Goal: Entertainment & Leisure: Browse casually

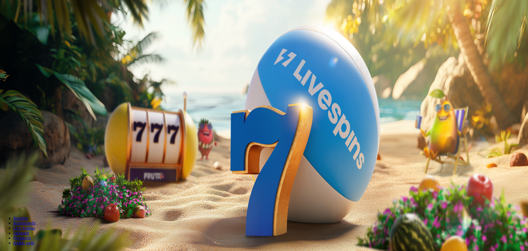
click at [243, 94] on form "200 Ilmaiskierrosta 50 € 150 € 250 € *** € € Talleta ja pelaa 200 kierrätysvapa…" at bounding box center [263, 101] width 523 height 89
click at [65, 96] on label "50 €" at bounding box center [61, 93] width 8 height 5
drag, startPoint x: 301, startPoint y: 117, endPoint x: 263, endPoint y: 116, distance: 37.5
click at [41, 126] on input "**" at bounding box center [21, 129] width 39 height 6
type input "**"
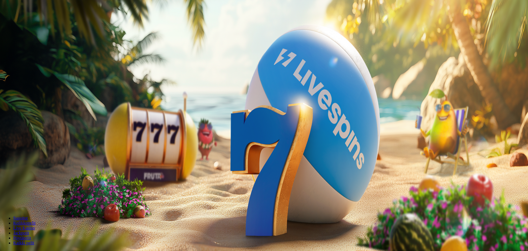
click at [29, 142] on span "Talleta ja pelaa" at bounding box center [16, 144] width 25 height 4
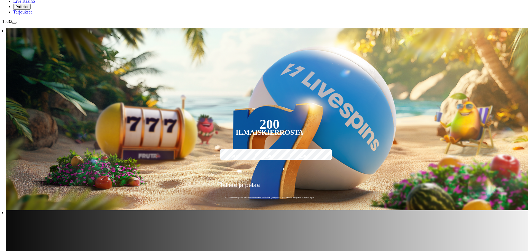
scroll to position [72, 0]
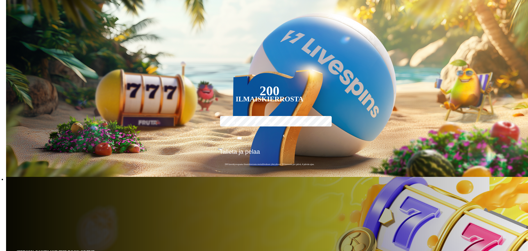
scroll to position [127, 0]
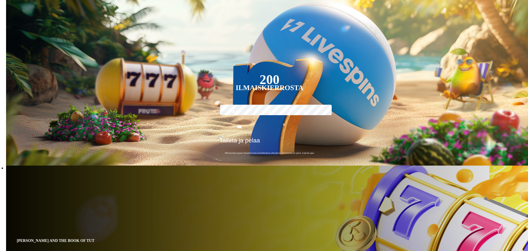
type input "***"
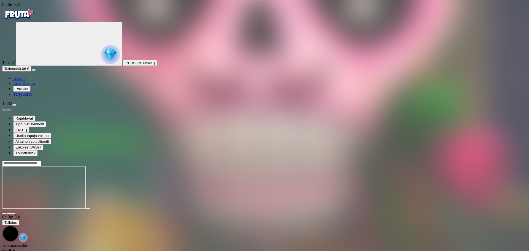
click at [498, 160] on div at bounding box center [264, 187] width 525 height 54
click at [41, 161] on input "Search" at bounding box center [21, 164] width 39 height 6
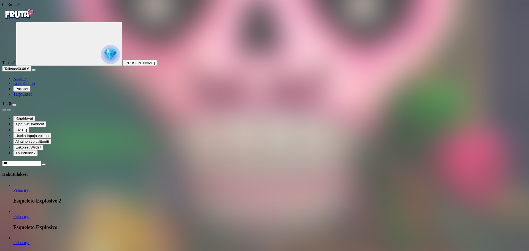
type input "***"
click at [29, 188] on span "Pelaa nyt" at bounding box center [21, 190] width 16 height 5
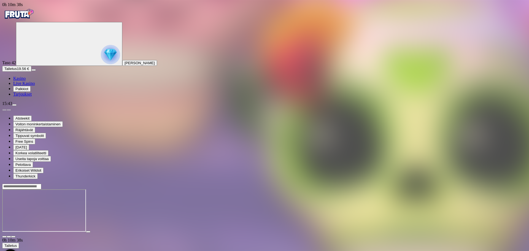
click at [41, 184] on input "Search" at bounding box center [21, 187] width 39 height 6
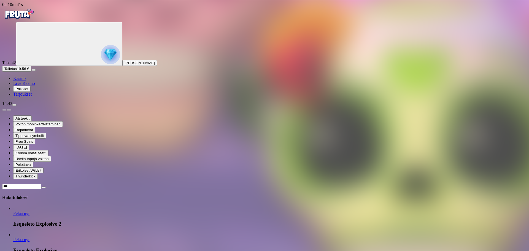
type input "***"
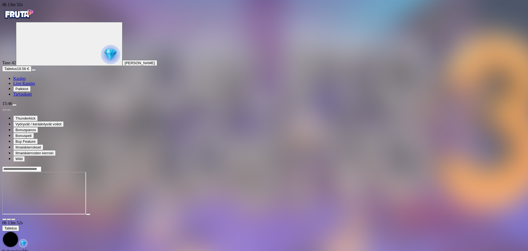
click at [31, 72] on button "Talletus 19.56 €" at bounding box center [16, 69] width 29 height 6
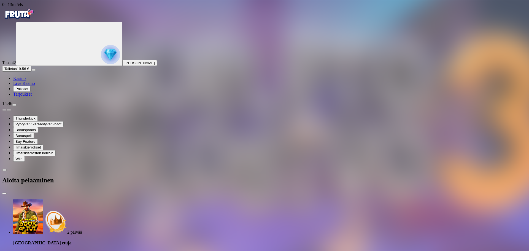
drag, startPoint x: 83, startPoint y: 127, endPoint x: 80, endPoint y: 131, distance: 5.0
drag, startPoint x: 76, startPoint y: 131, endPoint x: 62, endPoint y: 132, distance: 14.1
type input "**"
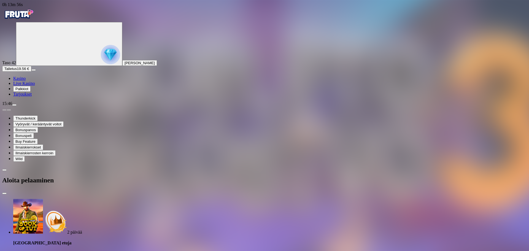
drag, startPoint x: 101, startPoint y: 147, endPoint x: 103, endPoint y: 150, distance: 3.5
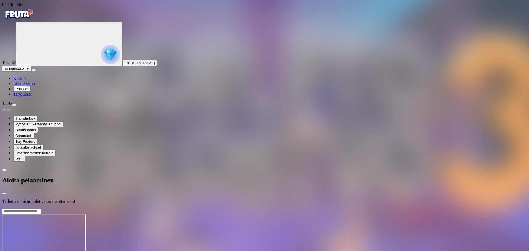
click at [254, 208] on div at bounding box center [264, 208] width 525 height 0
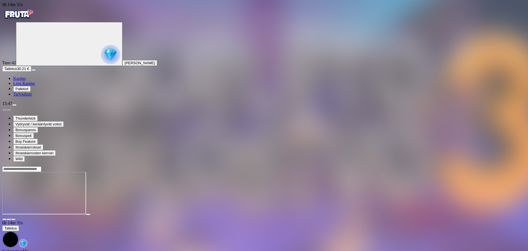
click at [329, 166] on header at bounding box center [263, 169] width 523 height 6
click at [4, 219] on span "close icon" at bounding box center [4, 219] width 0 height 0
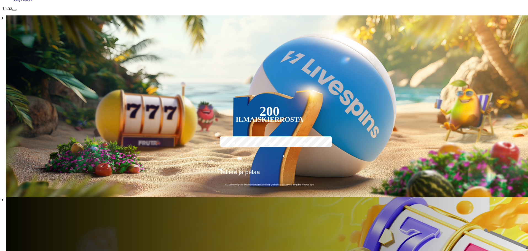
scroll to position [83, 0]
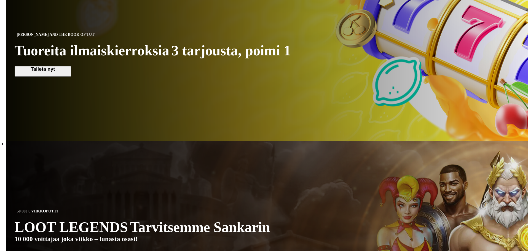
scroll to position [331, 0]
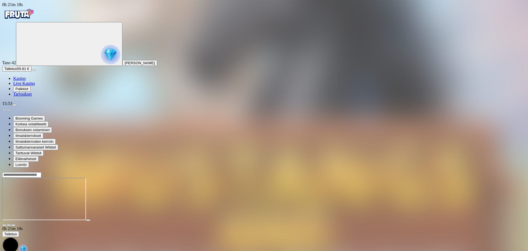
click at [41, 172] on input "Search" at bounding box center [21, 175] width 39 height 6
click at [26, 81] on span "Kasino" at bounding box center [19, 78] width 12 height 5
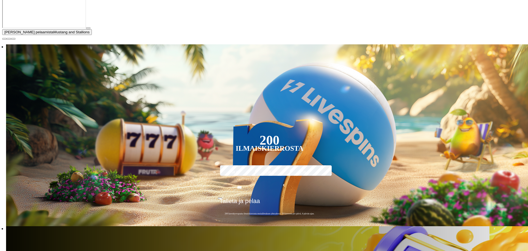
scroll to position [138, 0]
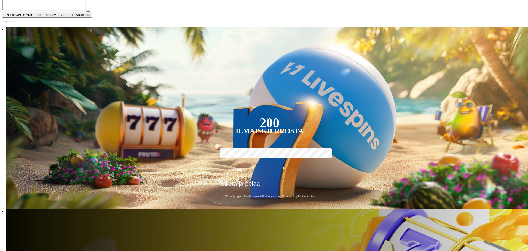
click at [4, 21] on span "close icon" at bounding box center [4, 21] width 0 height 0
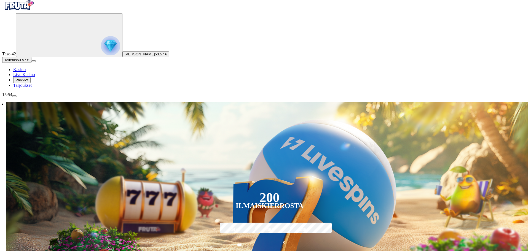
scroll to position [28, 0]
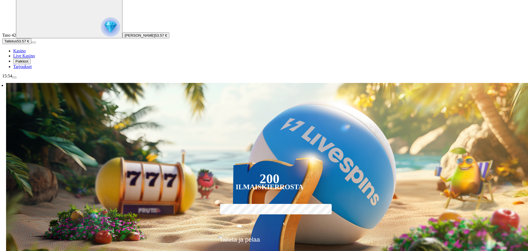
type input "*********"
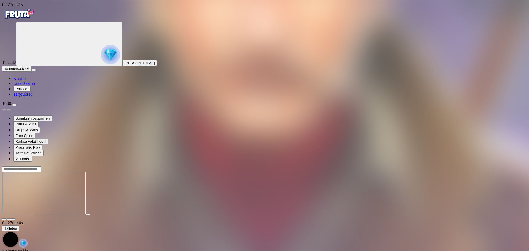
click at [25, 81] on span "Kasino" at bounding box center [19, 78] width 12 height 5
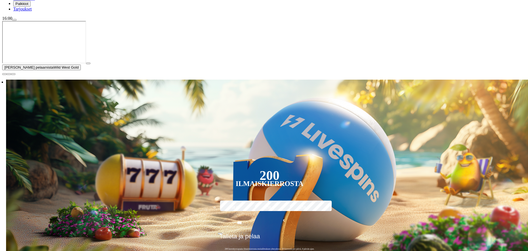
scroll to position [110, 0]
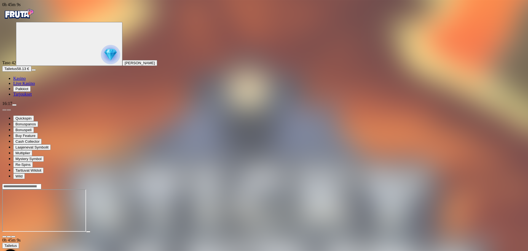
click at [26, 81] on span "Kasino" at bounding box center [19, 78] width 12 height 5
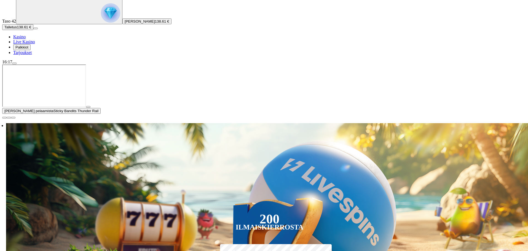
scroll to position [165, 0]
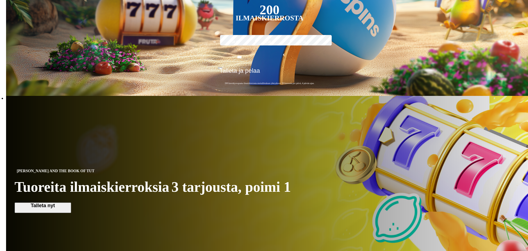
scroll to position [83, 0]
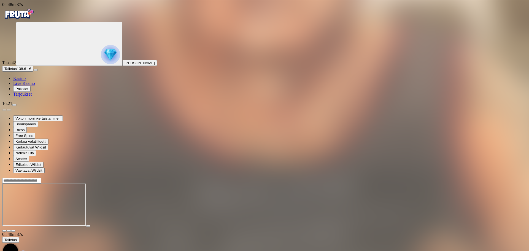
click at [26, 81] on span "Kasino" at bounding box center [19, 78] width 12 height 5
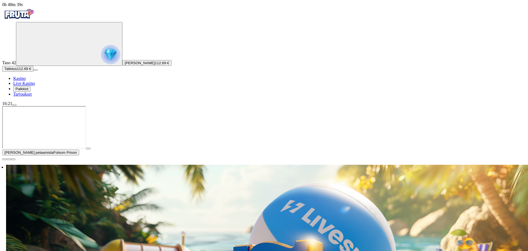
click at [4, 159] on span "close icon" at bounding box center [4, 159] width 0 height 0
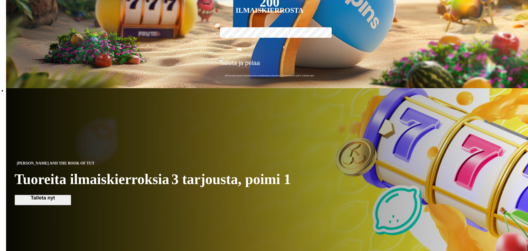
scroll to position [110, 0]
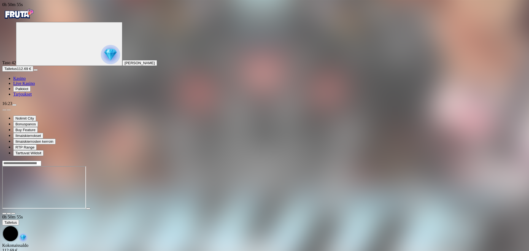
click at [434, 160] on div at bounding box center [264, 163] width 525 height 6
click at [446, 160] on div at bounding box center [264, 163] width 525 height 6
click at [41, 161] on input "Search" at bounding box center [21, 164] width 39 height 6
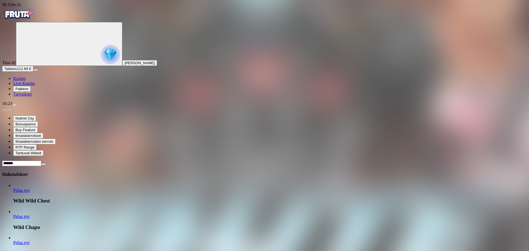
type input "*******"
click at [29, 214] on span "Pelaa nyt" at bounding box center [21, 216] width 16 height 5
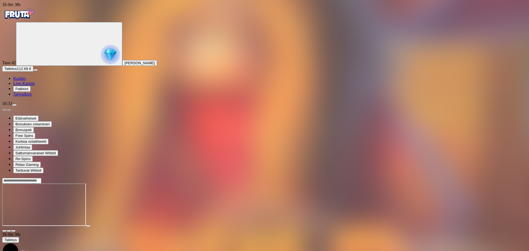
click at [296, 219] on div at bounding box center [264, 206] width 525 height 44
click at [26, 81] on span "Kasino" at bounding box center [19, 78] width 12 height 5
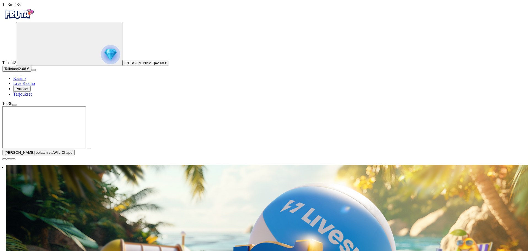
click at [4, 159] on span "close icon" at bounding box center [4, 159] width 0 height 0
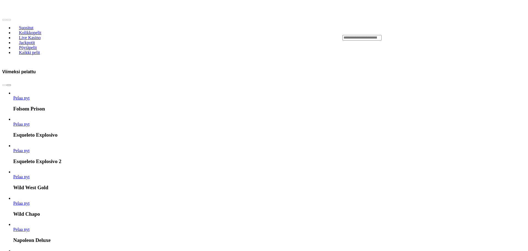
scroll to position [882, 0]
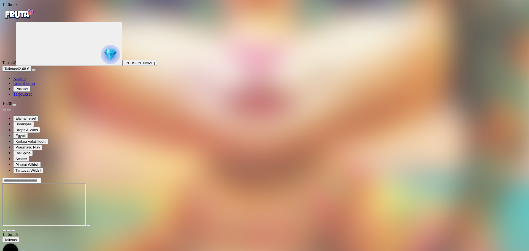
click at [42, 66] on circle "Primary" at bounding box center [59, 43] width 56 height 56
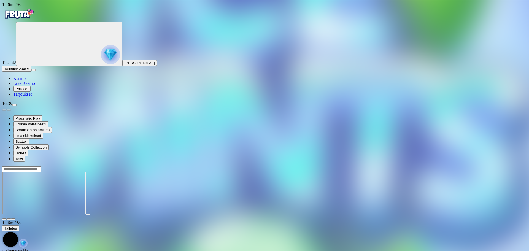
click at [422, 190] on main "1h 6m 28s Talletus Kokonaissaldo 42.68 € Kotiutus 42.62 € Bonukset 0.06 € Talle…" at bounding box center [264, 220] width 525 height 108
click at [496, 166] on div at bounding box center [264, 193] width 525 height 54
